Goal: Transaction & Acquisition: Book appointment/travel/reservation

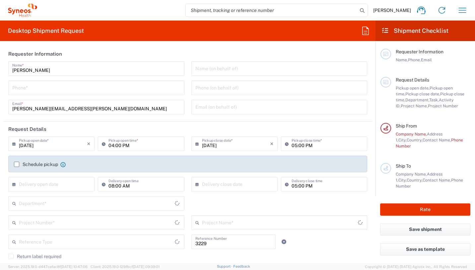
type input "Department"
type input "[GEOGRAPHIC_DATA]"
type input "Syneos Health France SARL"
click at [136, 97] on div "Lisa Desombre Name * Phone * lisa.desombre@syneoshealth.com Email *" at bounding box center [96, 90] width 183 height 58
click at [134, 90] on input "tel" at bounding box center [96, 88] width 168 height 12
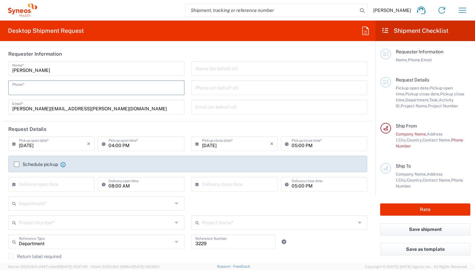
type input "0620774986"
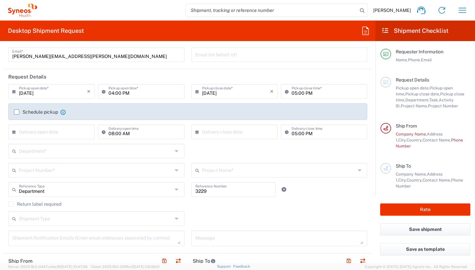
scroll to position [53, 0]
click at [17, 114] on label "Schedule pickup" at bounding box center [36, 111] width 44 height 5
click at [17, 112] on input "Schedule pickup" at bounding box center [17, 112] width 0 height 0
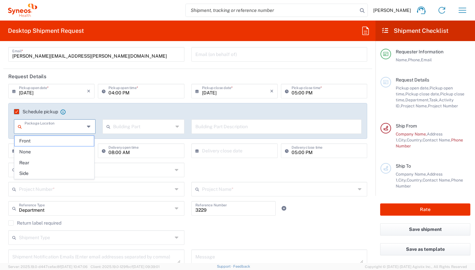
click at [73, 126] on input "text" at bounding box center [55, 126] width 60 height 12
click at [78, 112] on agx-checkbox-control "Schedule pickup When scheduling a pickup please be sure to meet the following c…" at bounding box center [187, 112] width 347 height 6
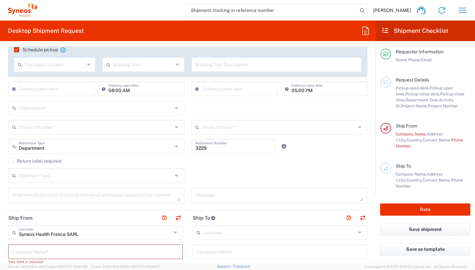
scroll to position [120, 0]
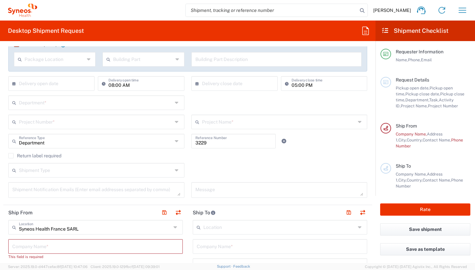
click at [52, 88] on input "text" at bounding box center [53, 83] width 68 height 12
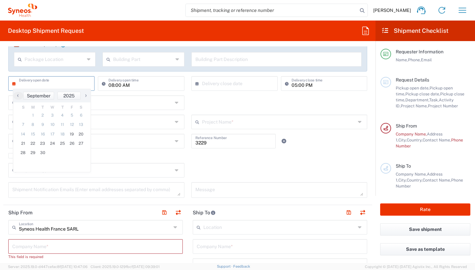
click at [195, 100] on div "Department * 3000 3100 3109 3110 3111 3112 3125 3130 3135 3136 3150 3155 3165 3…" at bounding box center [188, 104] width 366 height 19
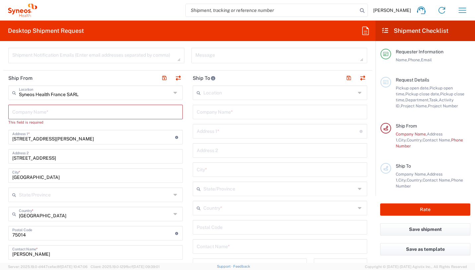
scroll to position [255, 0]
click at [53, 108] on input "text" at bounding box center [95, 111] width 166 height 12
type input "S"
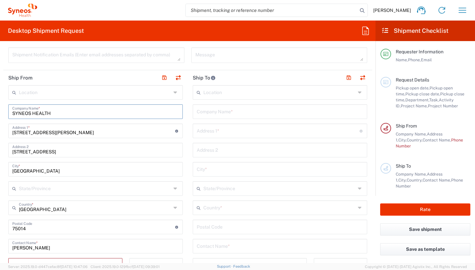
type input "SYNEOS HEALTH"
click at [52, 92] on input "text" at bounding box center [95, 92] width 152 height 12
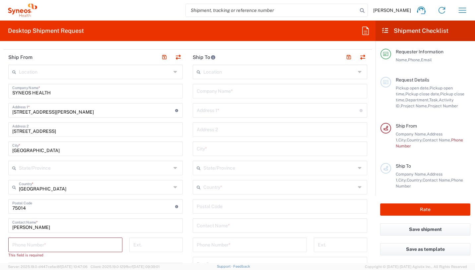
scroll to position [275, 0]
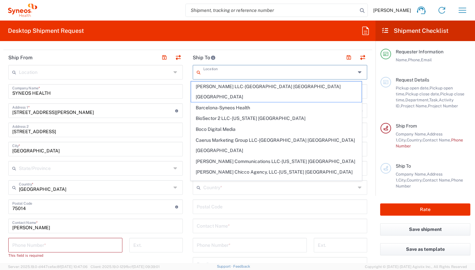
click at [219, 73] on input "text" at bounding box center [279, 72] width 152 height 12
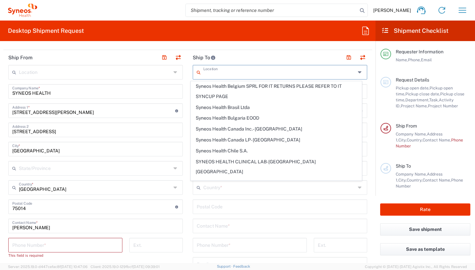
scroll to position [427, 0]
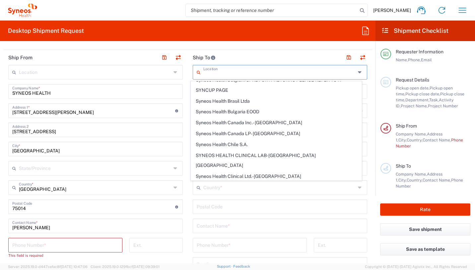
click at [228, 55] on header "Ship To" at bounding box center [280, 57] width 184 height 15
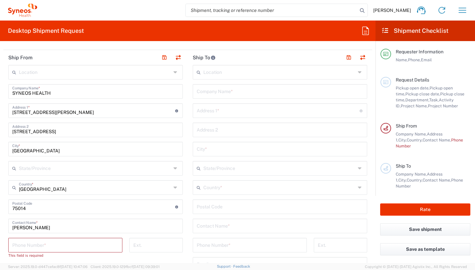
drag, startPoint x: 227, startPoint y: 91, endPoint x: 265, endPoint y: 117, distance: 45.8
click at [227, 91] on input "text" at bounding box center [280, 91] width 166 height 12
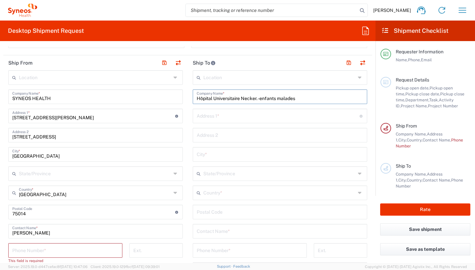
click at [255, 99] on input "Hôpital Universitaire Necker. -enfants malades" at bounding box center [280, 96] width 166 height 12
type input "Hôpital Universitaire Necker -enfants malades"
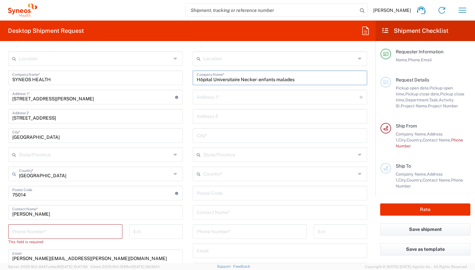
scroll to position [276, 0]
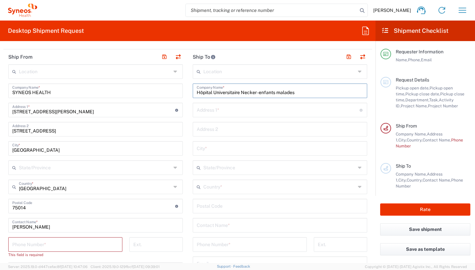
click at [305, 92] on input "Hôpital Universitaire Necker -enfants malades" at bounding box center [280, 91] width 166 height 12
click at [261, 111] on input "text" at bounding box center [278, 110] width 163 height 12
type input "[STREET_ADDRESS]"
click at [222, 148] on input "text" at bounding box center [280, 148] width 166 height 12
type input "75015"
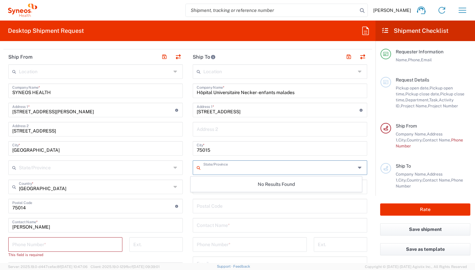
click at [236, 164] on input "text" at bounding box center [279, 167] width 152 height 12
type input "[GEOGRAPHIC_DATA]"
click at [228, 130] on input "text" at bounding box center [280, 129] width 166 height 12
type input "PHARMACIE URCIP"
click at [217, 166] on input "text" at bounding box center [279, 167] width 152 height 12
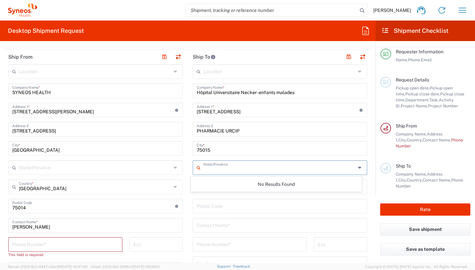
click at [358, 168] on icon at bounding box center [360, 167] width 5 height 11
click at [358, 167] on icon at bounding box center [360, 167] width 5 height 11
click at [305, 156] on div "Location [PERSON_NAME] LLC-[GEOGRAPHIC_DATA] [GEOGRAPHIC_DATA] [GEOGRAPHIC_DATA…" at bounding box center [280, 203] width 174 height 278
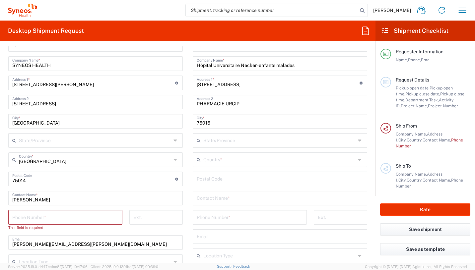
scroll to position [305, 0]
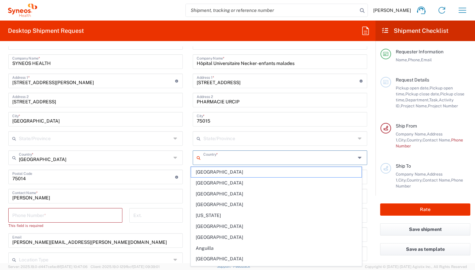
click at [279, 157] on input "text" at bounding box center [279, 157] width 152 height 12
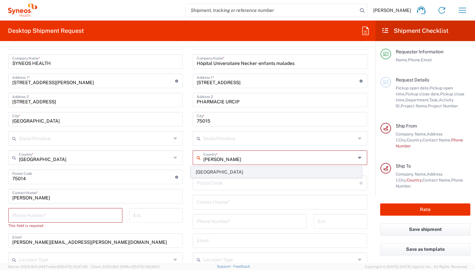
click at [203, 170] on span "[GEOGRAPHIC_DATA]" at bounding box center [276, 172] width 171 height 10
type input "[GEOGRAPHIC_DATA]"
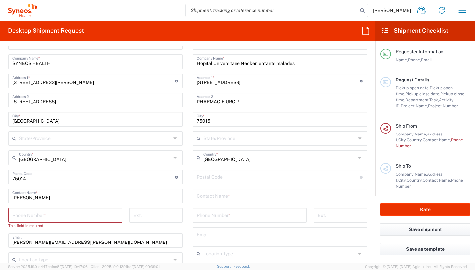
click at [231, 178] on input "undefined" at bounding box center [278, 177] width 163 height 12
drag, startPoint x: 211, startPoint y: 119, endPoint x: 183, endPoint y: 119, distance: 27.5
click at [183, 119] on div "Ship From Location [PERSON_NAME] LLC-[GEOGRAPHIC_DATA] [GEOGRAPHIC_DATA] [GEOGR…" at bounding box center [187, 190] width 369 height 340
type input "[GEOGRAPHIC_DATA]"
click at [209, 180] on input "undefined" at bounding box center [278, 177] width 163 height 12
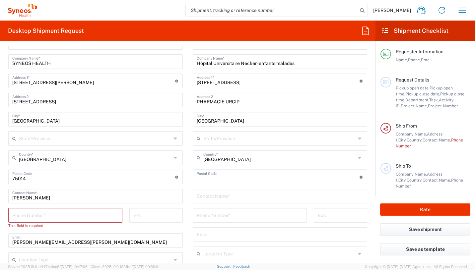
paste input "75743"
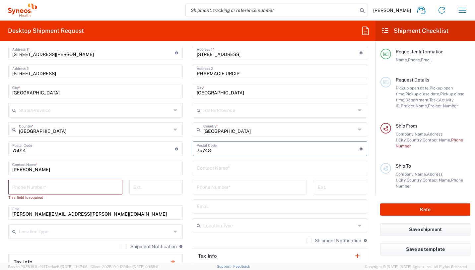
scroll to position [333, 0]
type input "75743"
click at [233, 169] on input "text" at bounding box center [280, 167] width 166 height 12
type input "Dr. AUVITY Sylvain"
click at [241, 185] on input "tel" at bounding box center [250, 187] width 106 height 12
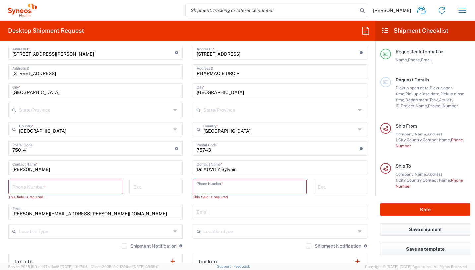
paste input "01 44 49 51 22"
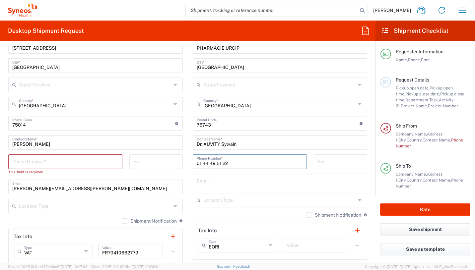
scroll to position [361, 0]
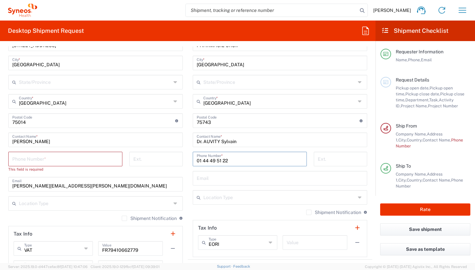
type input "01 44 49 51 22"
click at [216, 180] on input "text" at bounding box center [280, 178] width 166 height 12
click at [54, 159] on input "tel" at bounding box center [65, 159] width 106 height 12
type input "0620774986"
type input "[PERSON_NAME][EMAIL_ADDRESS][PERSON_NAME][DOMAIN_NAME]"
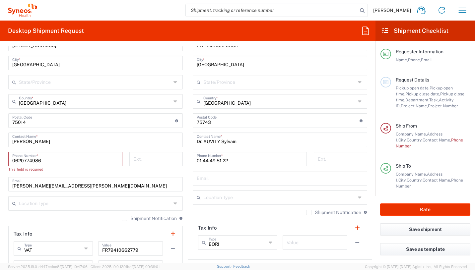
type input "What is your mother's maiden name?"
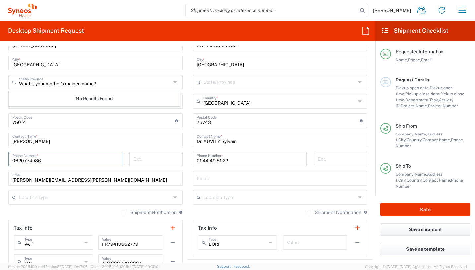
click at [156, 83] on input "What is your mother's maiden name?" at bounding box center [95, 82] width 152 height 12
drag, startPoint x: 156, startPoint y: 83, endPoint x: 16, endPoint y: 82, distance: 139.9
click at [16, 82] on div "What is your mother's maiden name? State/Province" at bounding box center [95, 82] width 174 height 15
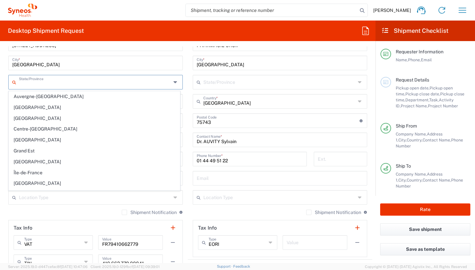
click at [188, 100] on main "Location [PERSON_NAME] LLC-[GEOGRAPHIC_DATA] [GEOGRAPHIC_DATA] [GEOGRAPHIC_DATA…" at bounding box center [280, 118] width 184 height 278
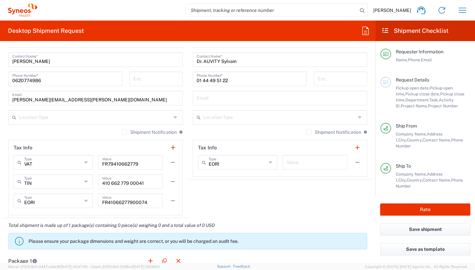
scroll to position [442, 0]
click at [261, 119] on input "text" at bounding box center [279, 117] width 152 height 12
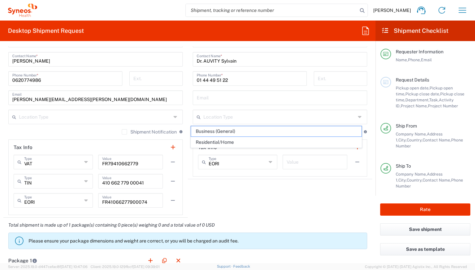
click at [184, 98] on main "Location [PERSON_NAME] LLC-[GEOGRAPHIC_DATA] [GEOGRAPHIC_DATA] [GEOGRAPHIC_DATA…" at bounding box center [95, 56] width 184 height 317
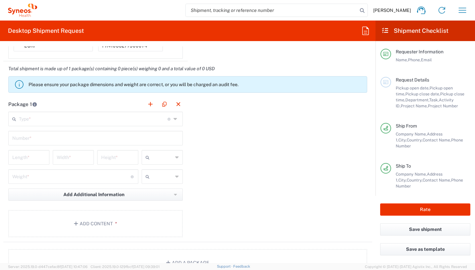
scroll to position [599, 0]
click at [101, 125] on div "Type * Material used to package goods" at bounding box center [95, 118] width 174 height 15
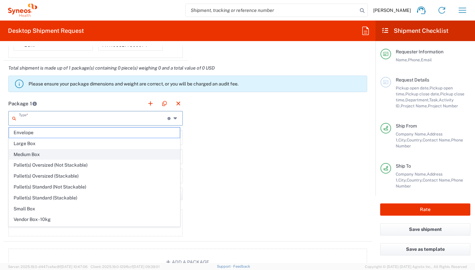
click at [64, 152] on span "Medium Box" at bounding box center [94, 154] width 171 height 10
type input "Medium Box"
type input "13"
type input "11.5"
type input "2.5"
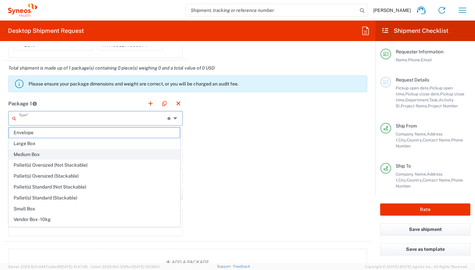
type input "in"
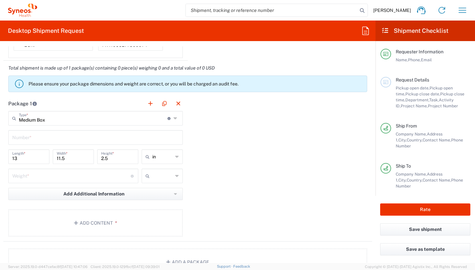
click at [55, 139] on input "text" at bounding box center [95, 137] width 166 height 12
type input "1"
click at [77, 177] on input "number" at bounding box center [71, 176] width 118 height 12
click at [161, 177] on input "text" at bounding box center [162, 176] width 21 height 11
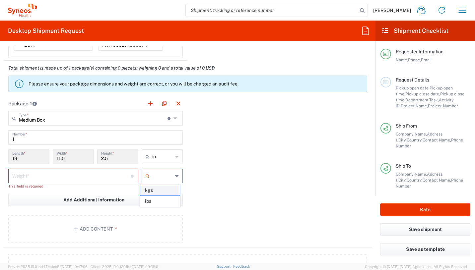
click at [157, 189] on span "kgs" at bounding box center [159, 190] width 39 height 10
type input "kgs"
click at [110, 178] on input "number" at bounding box center [71, 176] width 118 height 12
click at [158, 158] on input "text" at bounding box center [162, 156] width 21 height 11
click at [155, 182] on span "cm" at bounding box center [159, 182] width 39 height 10
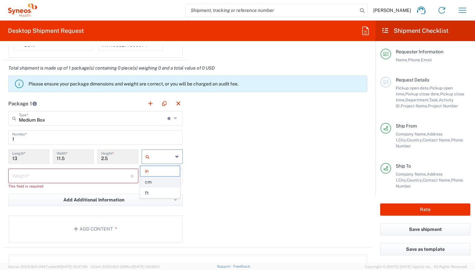
type input "33.02"
type input "29.21"
type input "6.35"
type input "cm"
click at [83, 177] on input "number" at bounding box center [71, 176] width 118 height 12
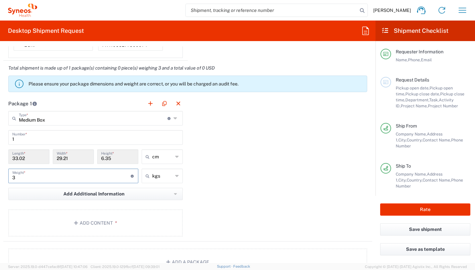
click at [220, 151] on div "Package 1 Medium Box Type * Material used to package goods Envelope Large Box M…" at bounding box center [187, 169] width 369 height 146
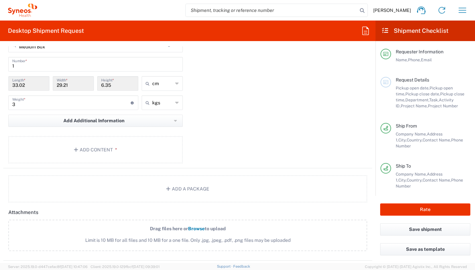
scroll to position [672, 0]
drag, startPoint x: 28, startPoint y: 105, endPoint x: -1, endPoint y: 105, distance: 29.2
click at [0, 105] on html "Lisa Desombre Home Shipment estimator Shipment tracking Desktop shipment reques…" at bounding box center [237, 135] width 475 height 270
type input "1"
type input "1.5"
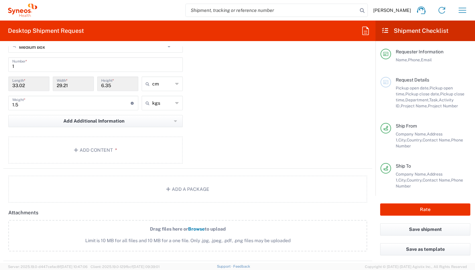
click at [246, 146] on div "Package 1 Medium Box Type * Material used to package goods Envelope Large Box M…" at bounding box center [187, 96] width 369 height 146
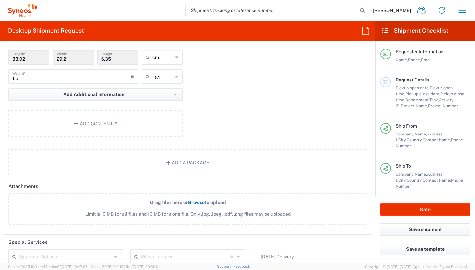
scroll to position [699, 0]
click at [111, 116] on button "Add Content *" at bounding box center [95, 122] width 174 height 27
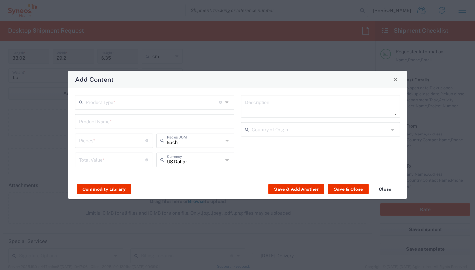
click at [122, 106] on input "text" at bounding box center [152, 102] width 133 height 12
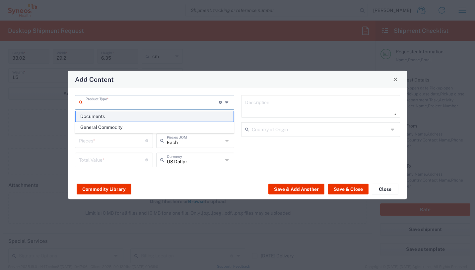
click at [114, 119] on span "Documents" at bounding box center [155, 116] width 158 height 10
type input "Documents"
type input "1"
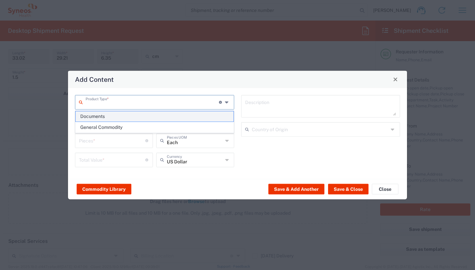
type textarea "Documents"
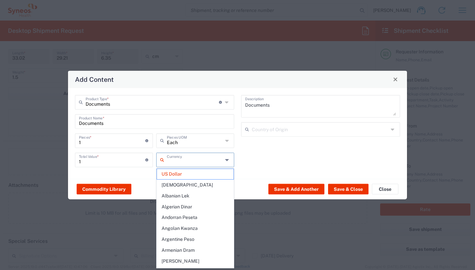
click at [197, 160] on input "text" at bounding box center [195, 159] width 56 height 12
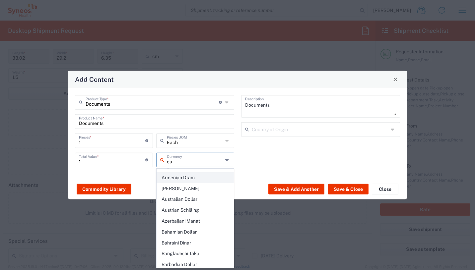
scroll to position [0, 0]
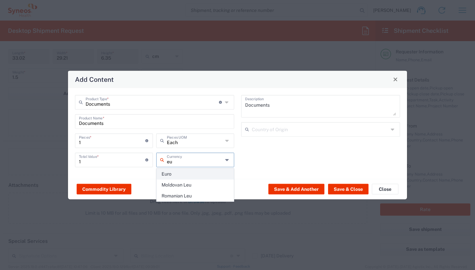
click at [175, 173] on span "Euro" at bounding box center [195, 174] width 77 height 10
type input "Euro"
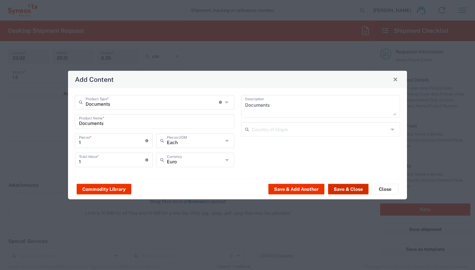
click at [345, 187] on button "Save & Close" at bounding box center [348, 189] width 40 height 11
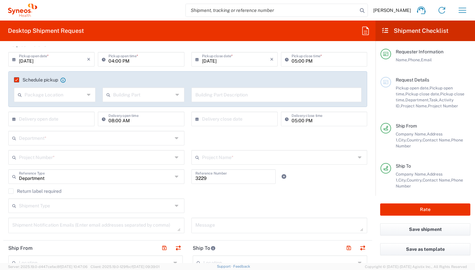
scroll to position [80, 0]
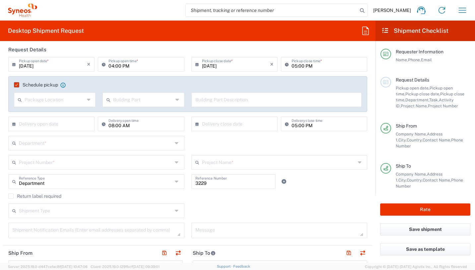
click at [51, 164] on input "text" at bounding box center [95, 162] width 153 height 12
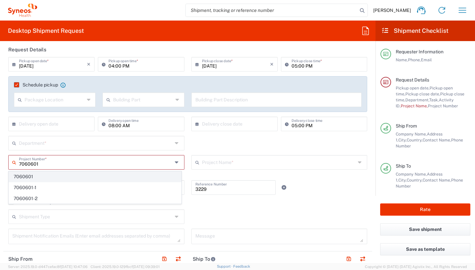
type input "7060601"
click at [49, 179] on span "7060601" at bounding box center [95, 177] width 172 height 10
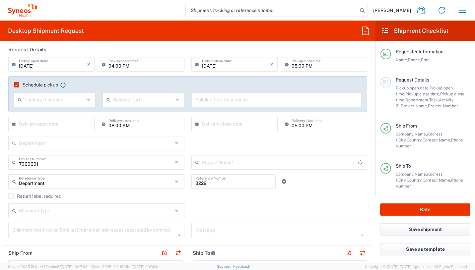
type input "Maze 7060601"
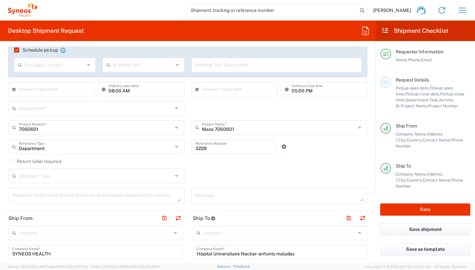
scroll to position [116, 0]
click at [129, 109] on input "text" at bounding box center [95, 107] width 153 height 12
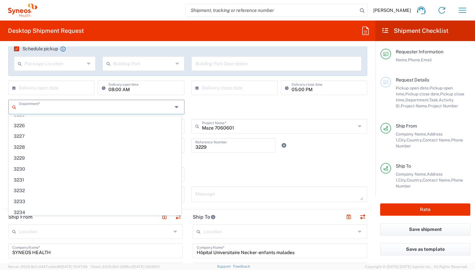
scroll to position [444, 0]
click at [217, 161] on agx-checkbox-control "Return label required" at bounding box center [187, 159] width 359 height 5
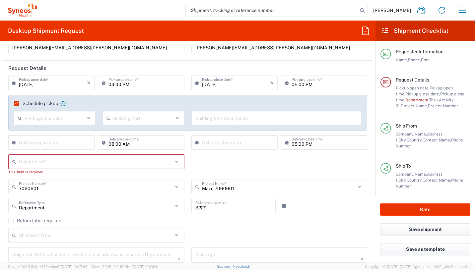
scroll to position [71, 0]
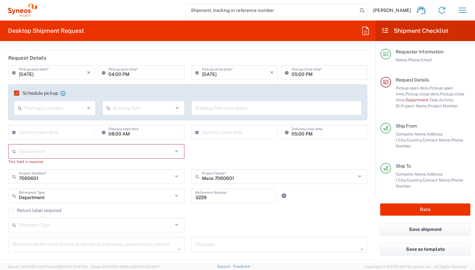
click at [89, 154] on input "text" at bounding box center [95, 151] width 153 height 12
click at [221, 158] on div "Department * 3000 3100 3109 3110 3111 3112 3125 3130 3135 3136 3150 3155 3165 3…" at bounding box center [188, 156] width 366 height 25
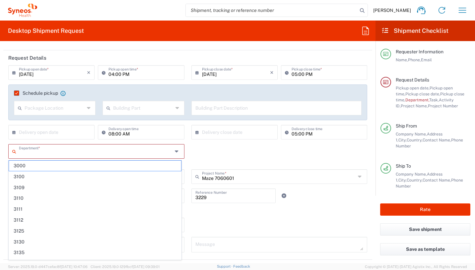
click at [123, 153] on input "text" at bounding box center [95, 151] width 153 height 12
click at [200, 146] on div "Department * 3000 3100 3109 3110 3111 3112 3125 3130 3135 3136 3150 3155 3165 3…" at bounding box center [188, 156] width 366 height 25
click at [120, 147] on input "text" at bounding box center [95, 151] width 153 height 12
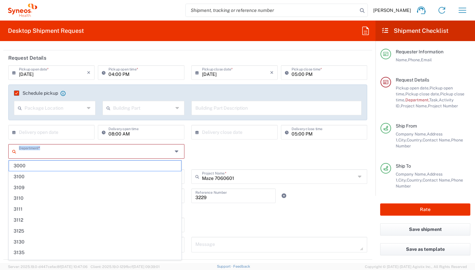
click at [113, 149] on input "text" at bounding box center [95, 151] width 153 height 12
click at [98, 153] on input "text" at bounding box center [95, 151] width 153 height 12
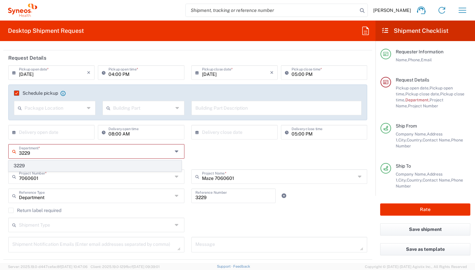
type input "3229"
click at [57, 168] on span "3229" at bounding box center [95, 166] width 172 height 10
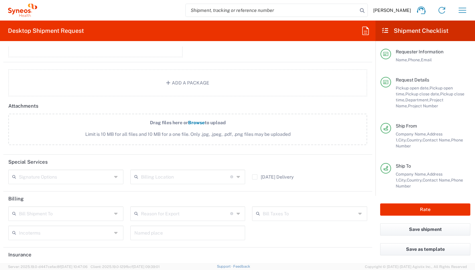
scroll to position [812, 0]
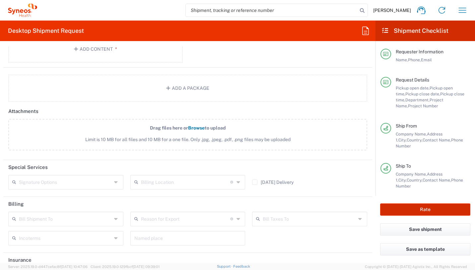
click at [404, 209] on button "Rate" at bounding box center [425, 210] width 90 height 12
type input "7060601"
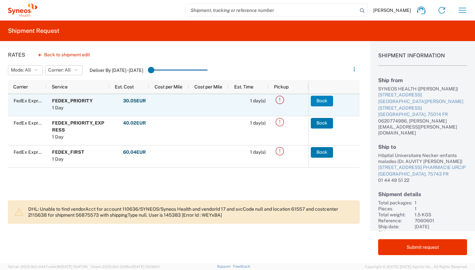
click at [327, 98] on button "Book" at bounding box center [322, 101] width 22 height 11
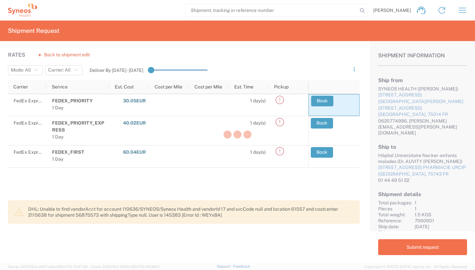
click at [322, 157] on div at bounding box center [237, 135] width 475 height 270
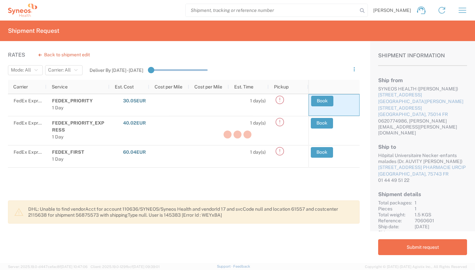
click at [322, 157] on div at bounding box center [237, 135] width 475 height 270
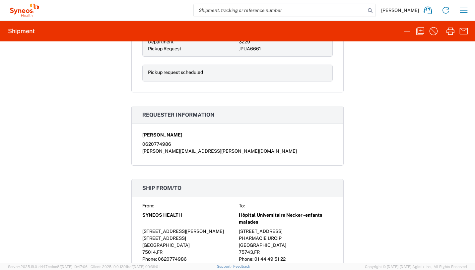
scroll to position [671, 0]
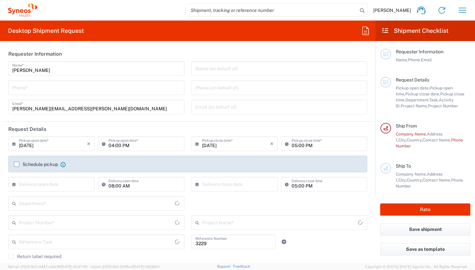
type input "Department"
type input "[GEOGRAPHIC_DATA]"
type input "Syneos Health France SARL"
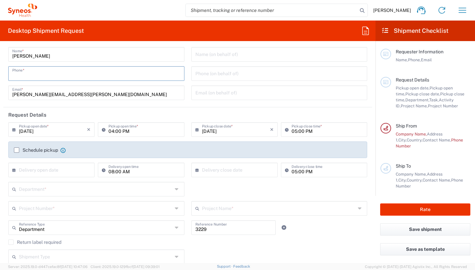
click at [119, 76] on input "tel" at bounding box center [96, 73] width 168 height 12
type input "0620774986"
type input "[PERSON_NAME][EMAIL_ADDRESS][PERSON_NAME][DOMAIN_NAME]"
type input "SYNEOS HEALTH"
type input "0620774986"
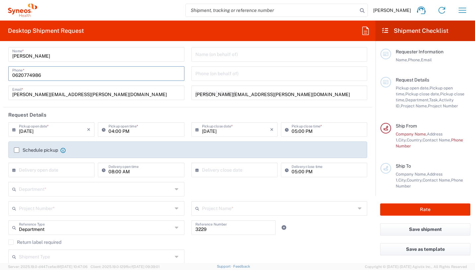
type input "Hôpital Universitaire Necker -enfants malades"
type input "[STREET_ADDRESS]"
type input "PHARMACIE URCIP"
type input "[GEOGRAPHIC_DATA]"
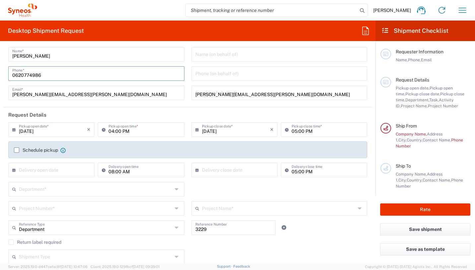
type input "75743"
type input "01 44 49 51 22"
click at [70, 133] on input "[DATE]" at bounding box center [53, 129] width 68 height 12
click at [17, 98] on div "[PERSON_NAME][EMAIL_ADDRESS][PERSON_NAME][DOMAIN_NAME] Email *" at bounding box center [96, 93] width 176 height 15
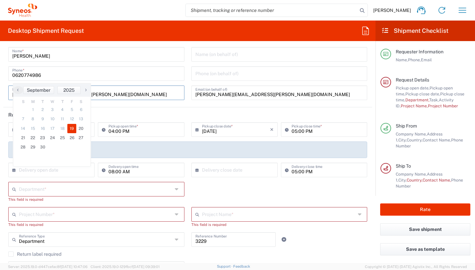
scroll to position [66, 0]
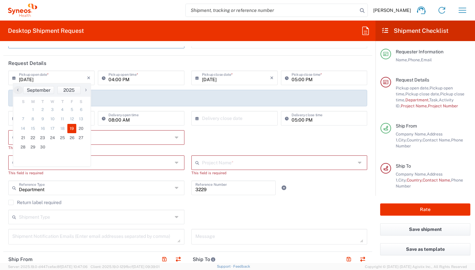
click at [72, 127] on span "19" at bounding box center [71, 128] width 9 height 9
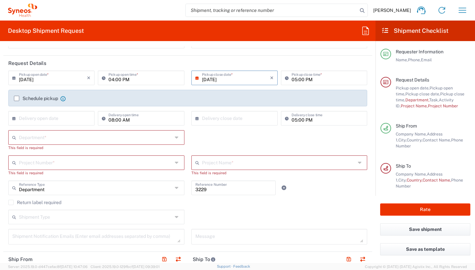
click at [17, 100] on label "Schedule pickup" at bounding box center [36, 98] width 44 height 5
click at [17, 98] on input "Schedule pickup" at bounding box center [17, 98] width 0 height 0
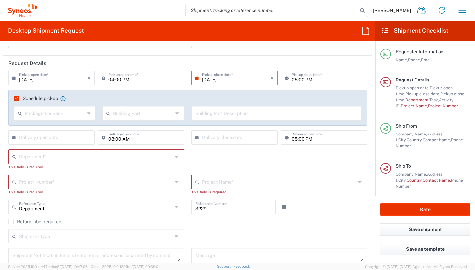
click at [17, 100] on label "Schedule pickup" at bounding box center [36, 98] width 44 height 5
click at [15, 98] on input "Schedule pickup" at bounding box center [15, 98] width 0 height 0
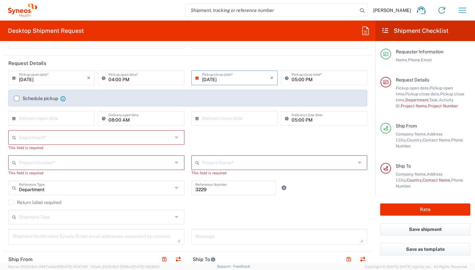
click at [38, 137] on input "text" at bounding box center [95, 137] width 153 height 12
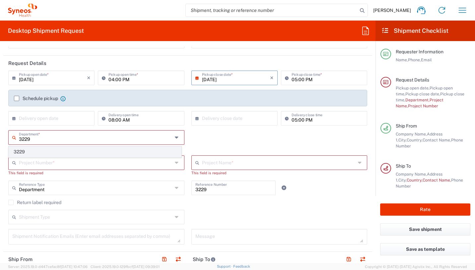
type input "3229"
click at [40, 147] on span "3229" at bounding box center [95, 152] width 172 height 10
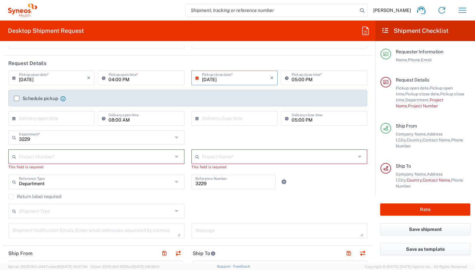
click at [38, 159] on input "text" at bounding box center [95, 156] width 153 height 12
type input "7052792"
click at [62, 171] on span "7052792" at bounding box center [95, 171] width 172 height 10
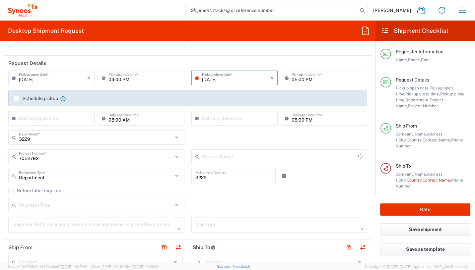
type input "WS2202"
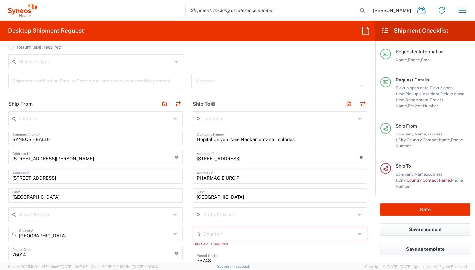
scroll to position [212, 0]
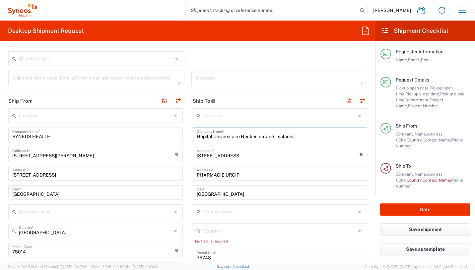
drag, startPoint x: 301, startPoint y: 139, endPoint x: 188, endPoint y: 130, distance: 113.4
click at [188, 130] on main "Location [PERSON_NAME] LLC-[GEOGRAPHIC_DATA] [GEOGRAPHIC_DATA] [GEOGRAPHIC_DATA…" at bounding box center [280, 253] width 184 height 290
type input "R"
type input "Hôpital Pontchaillou. -CHU [GEOGRAPHIC_DATA]"
drag, startPoint x: 248, startPoint y: 155, endPoint x: 194, endPoint y: 155, distance: 54.7
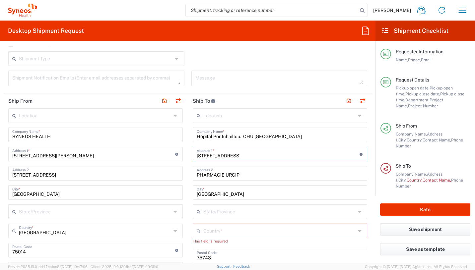
click at [194, 155] on div "[STREET_ADDRESS] Address 1 * For cross streets use street names with '&' or 'an…" at bounding box center [280, 154] width 174 height 15
type input "[STREET_ADDRESS][PERSON_NAME]"
click at [245, 179] on div "PHARMACIE URCIP Address 2" at bounding box center [280, 173] width 174 height 15
drag, startPoint x: 245, startPoint y: 176, endPoint x: 184, endPoint y: 175, distance: 60.7
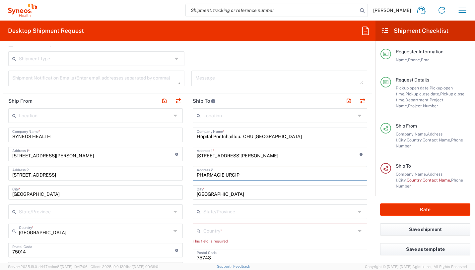
click at [184, 175] on div "Ship From Location [PERSON_NAME] LLC-[GEOGRAPHIC_DATA] [GEOGRAPHIC_DATA] [GEOGR…" at bounding box center [187, 260] width 369 height 334
type input "Recherche pneumologie. -CPP. -NIV 0"
drag, startPoint x: 218, startPoint y: 195, endPoint x: 194, endPoint y: 194, distance: 24.5
click at [197, 194] on input "[GEOGRAPHIC_DATA]" at bounding box center [280, 192] width 166 height 12
type input "[GEOGRAPHIC_DATA]"
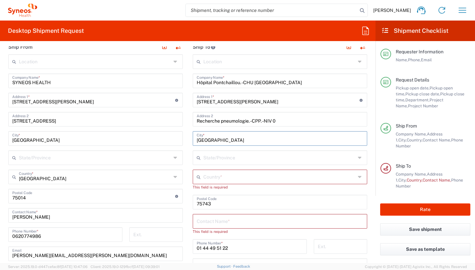
scroll to position [285, 0]
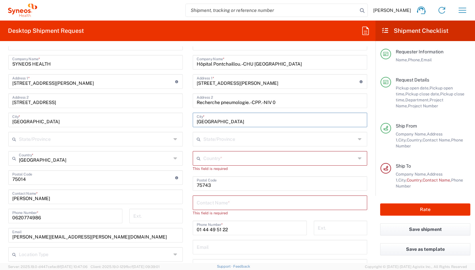
click at [221, 152] on input "text" at bounding box center [279, 158] width 152 height 12
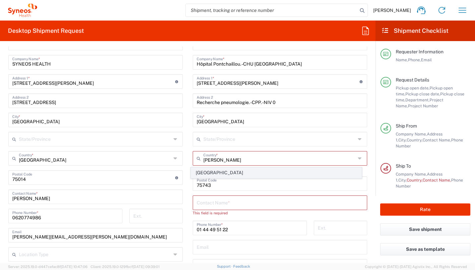
click at [206, 173] on span "[GEOGRAPHIC_DATA]" at bounding box center [276, 173] width 171 height 10
type input "[GEOGRAPHIC_DATA]"
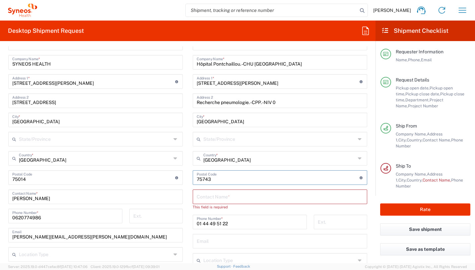
drag, startPoint x: 213, startPoint y: 178, endPoint x: 188, endPoint y: 178, distance: 25.5
click at [188, 178] on main "Location [PERSON_NAME] LLC-[GEOGRAPHIC_DATA] [GEOGRAPHIC_DATA] [GEOGRAPHIC_DATA…" at bounding box center [280, 178] width 184 height 284
type input "35000"
click at [206, 196] on input "text" at bounding box center [280, 197] width 166 height 12
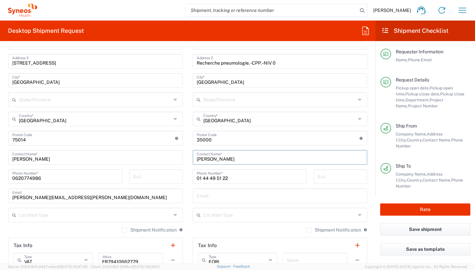
scroll to position [326, 0]
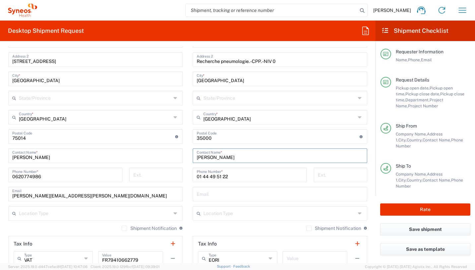
type input "[PERSON_NAME]"
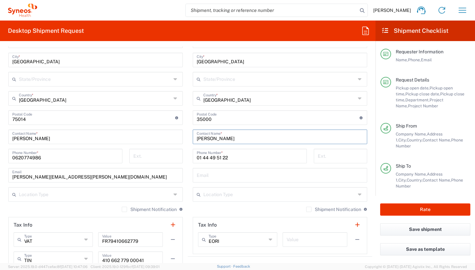
scroll to position [349, 0]
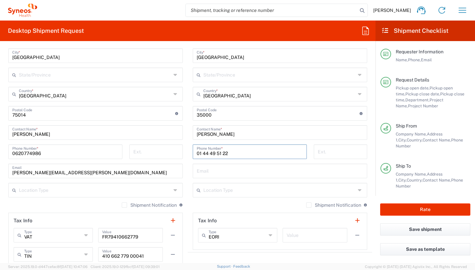
drag, startPoint x: 249, startPoint y: 153, endPoint x: 191, endPoint y: 151, distance: 58.0
click at [193, 151] on div "[PHONE_NUMBER] Phone Number *" at bounding box center [250, 152] width 114 height 15
drag, startPoint x: 202, startPoint y: 153, endPoint x: 195, endPoint y: 153, distance: 7.6
click at [197, 153] on input "+33299" at bounding box center [250, 152] width 106 height 12
click at [236, 150] on input "0299" at bounding box center [250, 152] width 106 height 12
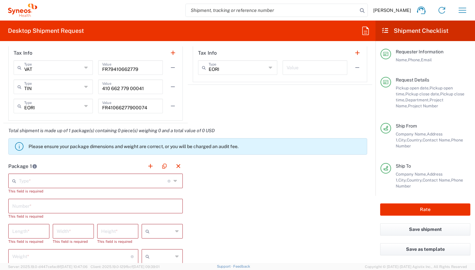
scroll to position [518, 0]
type input "0299289795"
click at [148, 177] on input "text" at bounding box center [93, 180] width 148 height 12
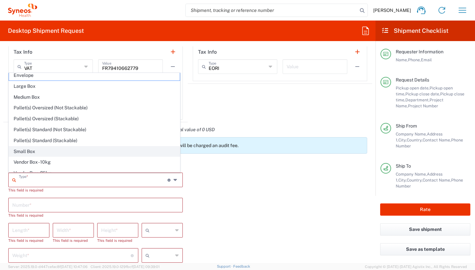
scroll to position [0, 0]
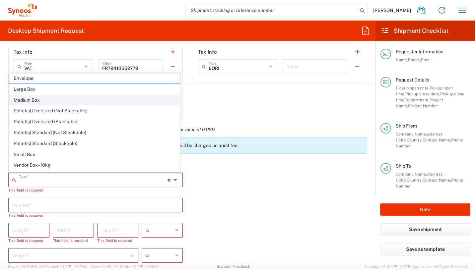
click at [31, 102] on span "Medium Box" at bounding box center [94, 100] width 171 height 10
type input "Medium Box"
type input "13"
type input "11.5"
type input "2.5"
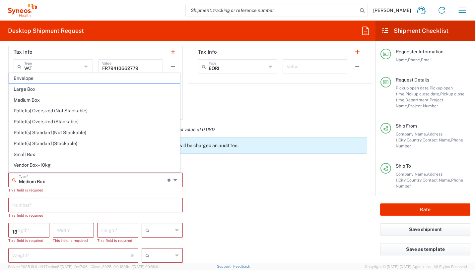
type input "in"
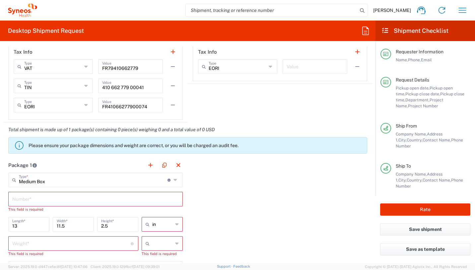
scroll to position [551, 0]
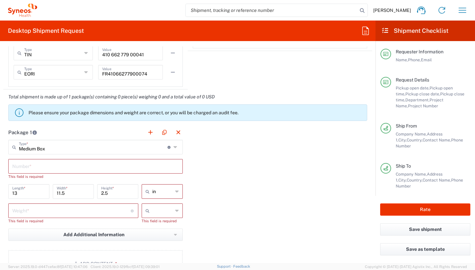
click at [114, 163] on input "text" at bounding box center [95, 166] width 166 height 12
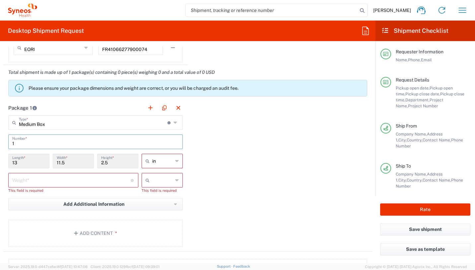
scroll to position [577, 0]
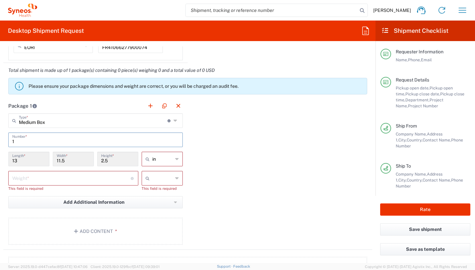
type input "1"
click at [71, 176] on input "number" at bounding box center [71, 178] width 118 height 12
click at [169, 161] on input "in" at bounding box center [162, 159] width 21 height 11
click at [161, 186] on span "cm" at bounding box center [159, 184] width 39 height 10
type input "33.02"
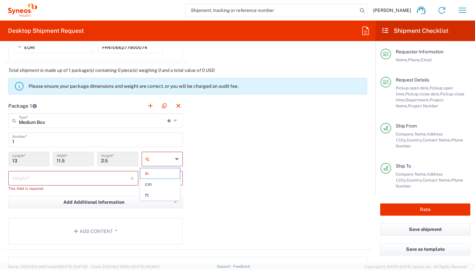
type input "29.21"
type input "6.35"
type input "cm"
click at [162, 179] on input "text" at bounding box center [162, 178] width 21 height 11
click at [160, 194] on span "kgs" at bounding box center [159, 193] width 39 height 10
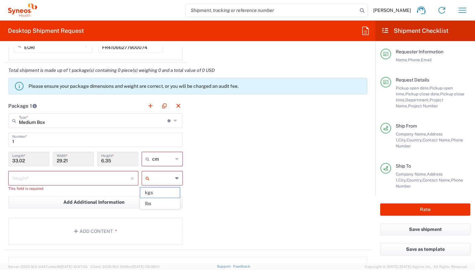
type input "kgs"
click at [82, 177] on input "number" at bounding box center [71, 178] width 118 height 12
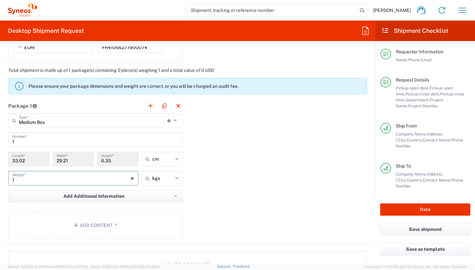
scroll to position [635, 0]
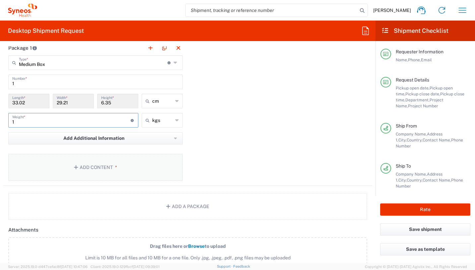
type input "1"
click at [123, 169] on button "Add Content *" at bounding box center [95, 167] width 174 height 27
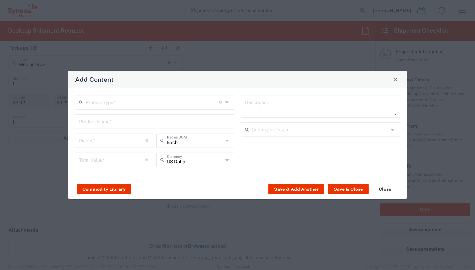
click at [104, 140] on input "number" at bounding box center [112, 140] width 66 height 12
click at [113, 101] on input "text" at bounding box center [152, 102] width 133 height 12
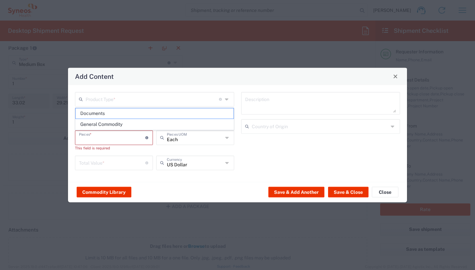
click at [113, 139] on input "number" at bounding box center [112, 137] width 66 height 12
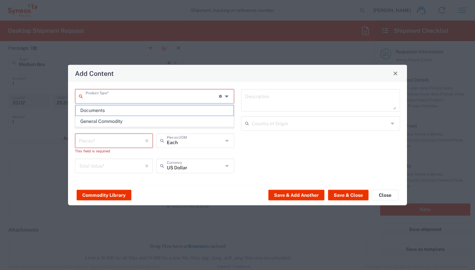
click at [107, 96] on input "text" at bounding box center [152, 96] width 133 height 12
click at [107, 111] on span "Documents" at bounding box center [155, 110] width 158 height 10
type input "Documents"
type input "1"
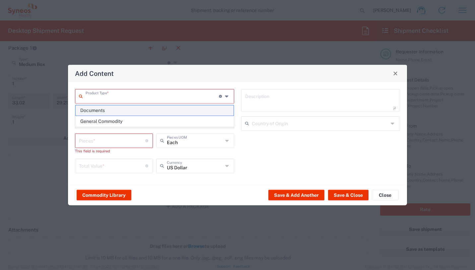
type input "1"
type textarea "Documents"
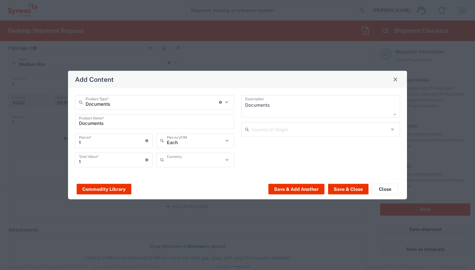
click at [185, 158] on input "text" at bounding box center [195, 159] width 56 height 12
click at [189, 171] on span "Euro" at bounding box center [195, 174] width 77 height 10
type input "Euro"
click at [335, 188] on button "Save & Close" at bounding box center [348, 189] width 40 height 11
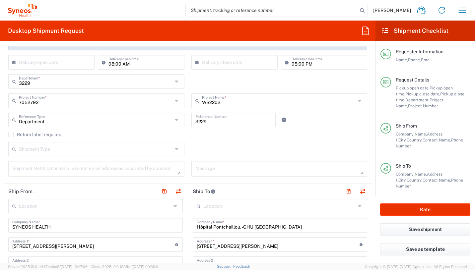
scroll to position [120, 0]
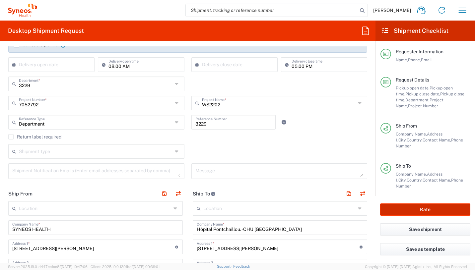
click at [411, 212] on button "Rate" at bounding box center [425, 210] width 90 height 12
type input "7052792"
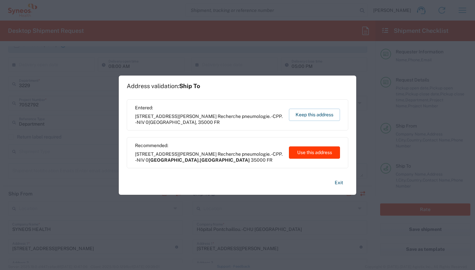
click at [314, 148] on button "Use this address" at bounding box center [314, 153] width 51 height 12
type input "[GEOGRAPHIC_DATA]"
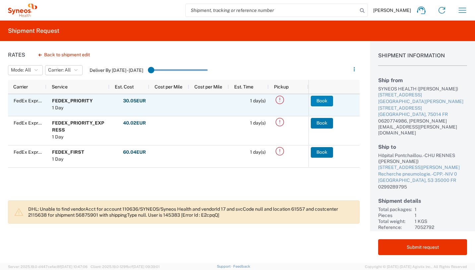
click at [319, 101] on button "Book" at bounding box center [322, 101] width 22 height 11
